Goal: Transaction & Acquisition: Obtain resource

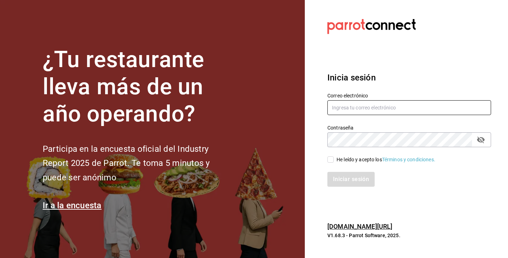
click at [403, 111] on input "text" at bounding box center [409, 107] width 164 height 15
paste input "qnico@puebla.com"
type input "qnico@puebla.com"
click at [332, 159] on input "He leído y acepto los Términos y condiciones." at bounding box center [330, 159] width 6 height 6
checkbox input "true"
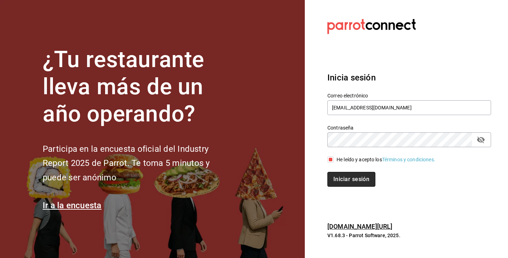
click at [341, 182] on button "Iniciar sesión" at bounding box center [351, 179] width 48 height 15
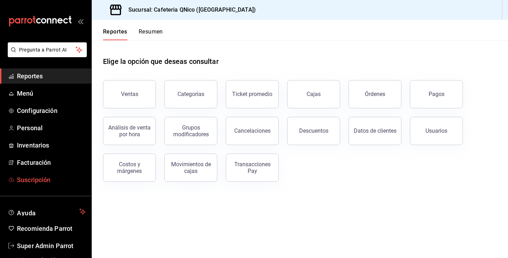
click at [51, 173] on link "Suscripción" at bounding box center [45, 179] width 91 height 15
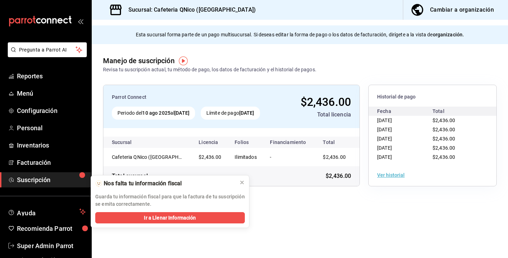
click at [469, 7] on div "Cambiar a organización" at bounding box center [462, 10] width 64 height 10
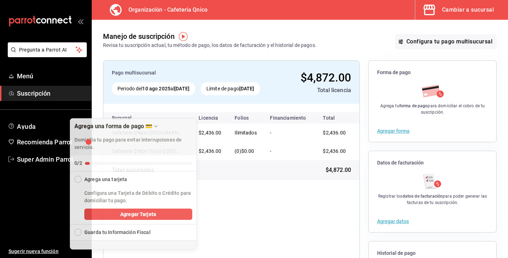
drag, startPoint x: 457, startPoint y: 130, endPoint x: 346, endPoint y: 147, distance: 111.7
click at [154, 106] on body "Pregunta a Parrot AI Menú Suscripción Ayuda Recomienda Parrot Super Admin Parro…" at bounding box center [254, 129] width 508 height 258
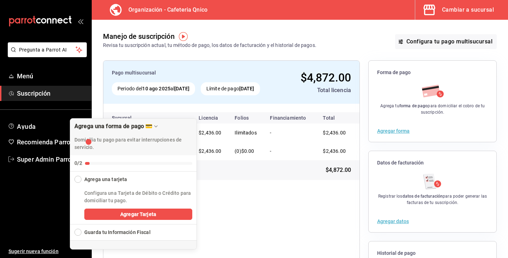
click at [474, 8] on div "Cambiar a sucursal" at bounding box center [468, 10] width 52 height 10
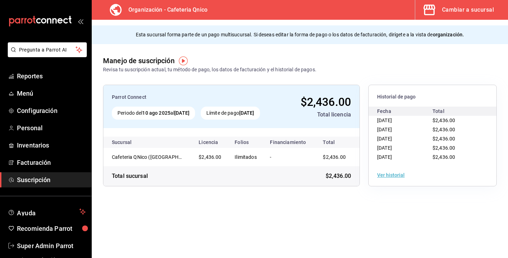
click at [395, 179] on div "Ver historial" at bounding box center [432, 175] width 128 height 22
click at [393, 175] on button "Ver historial" at bounding box center [390, 174] width 27 height 5
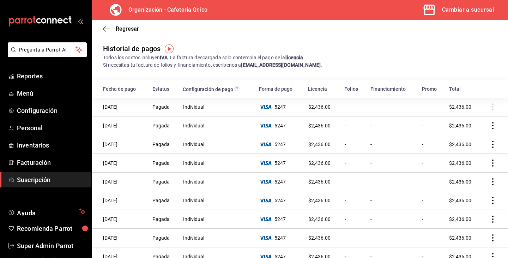
click at [489, 128] on icon "actions" at bounding box center [492, 125] width 7 height 7
click at [479, 131] on li "Descarga PDF" at bounding box center [455, 136] width 70 height 20
